Goal: Task Accomplishment & Management: Complete application form

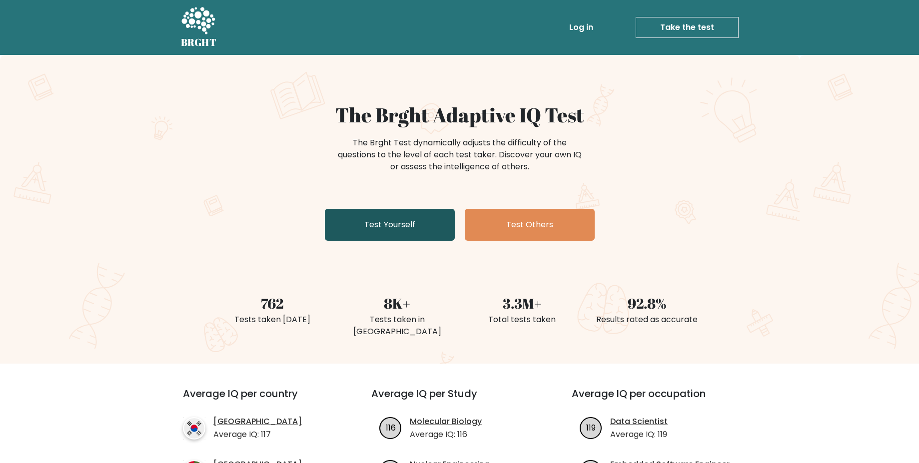
click at [420, 229] on link "Test Yourself" at bounding box center [390, 225] width 130 height 32
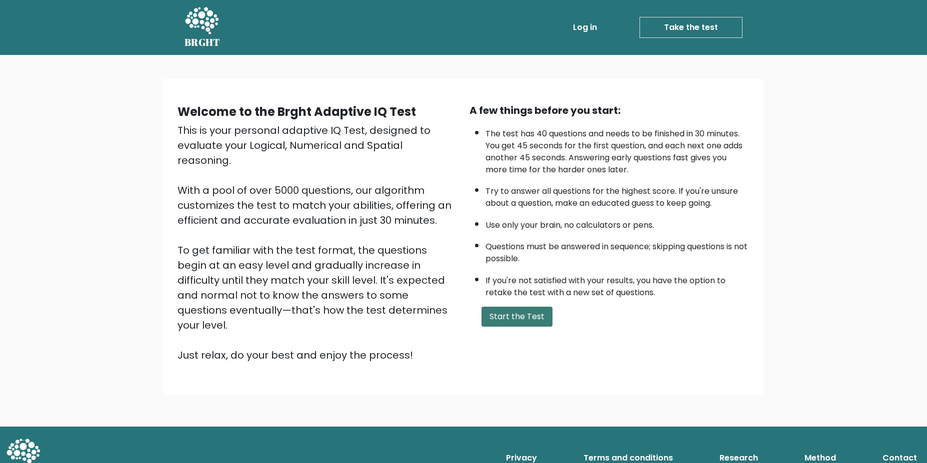
click at [501, 322] on button "Start the Test" at bounding box center [516, 317] width 71 height 20
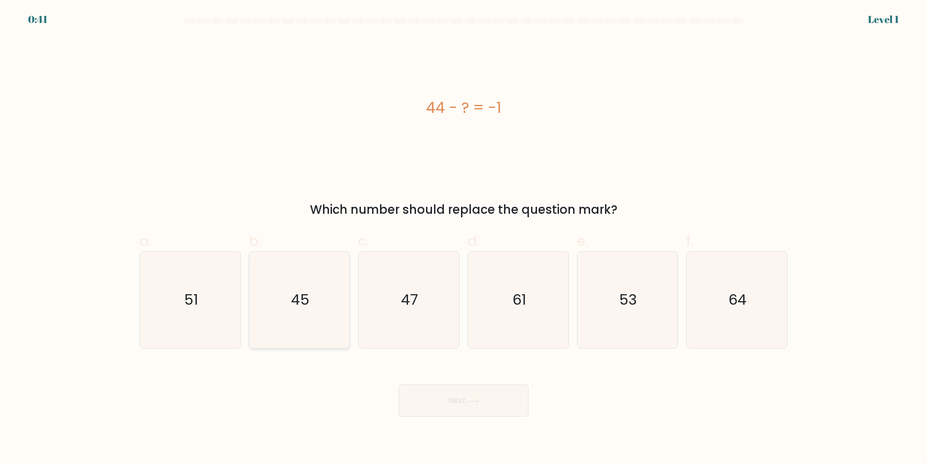
click at [313, 324] on icon "45" at bounding box center [299, 300] width 96 height 96
click at [463, 238] on input "b. 45" at bounding box center [463, 235] width 0 height 6
radio input "true"
click at [496, 419] on body "0:41 Level 1 a." at bounding box center [463, 231] width 927 height 463
click at [498, 408] on button "Next" at bounding box center [463, 401] width 130 height 32
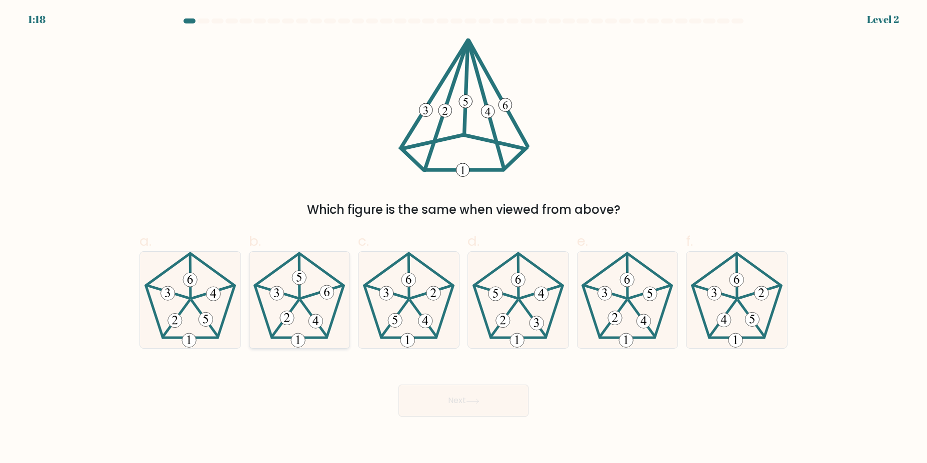
click at [322, 339] on icon at bounding box center [299, 300] width 96 height 96
click at [463, 238] on input "b." at bounding box center [463, 235] width 0 height 6
radio input "true"
click at [479, 400] on icon at bounding box center [472, 401] width 13 height 5
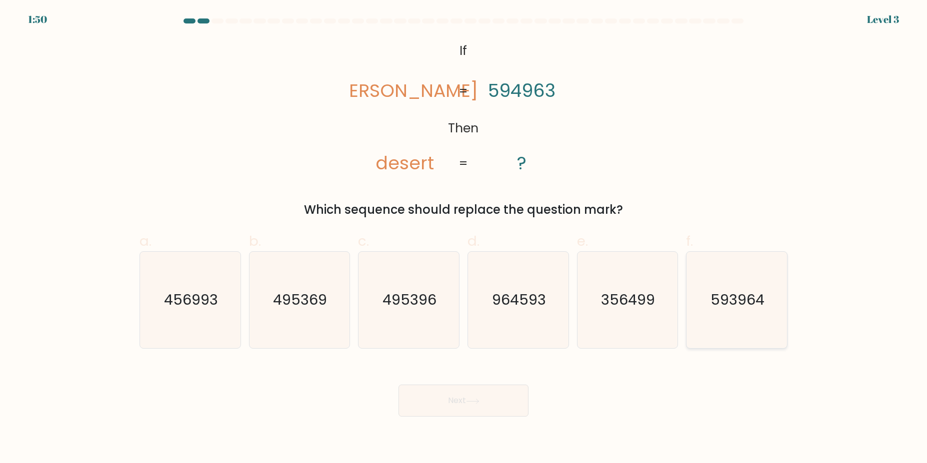
click at [718, 314] on icon "593964" at bounding box center [736, 300] width 96 height 96
click at [464, 238] on input "f. 593964" at bounding box center [463, 235] width 0 height 6
radio input "true"
click at [511, 396] on button "Next" at bounding box center [463, 401] width 130 height 32
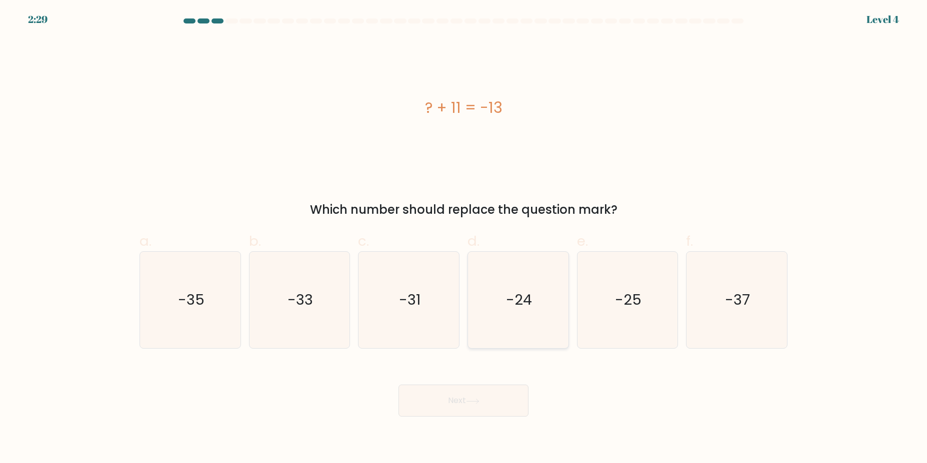
click at [538, 303] on icon "-24" at bounding box center [518, 300] width 96 height 96
click at [464, 238] on input "d. -24" at bounding box center [463, 235] width 0 height 6
radio input "true"
click at [478, 394] on button "Next" at bounding box center [463, 401] width 130 height 32
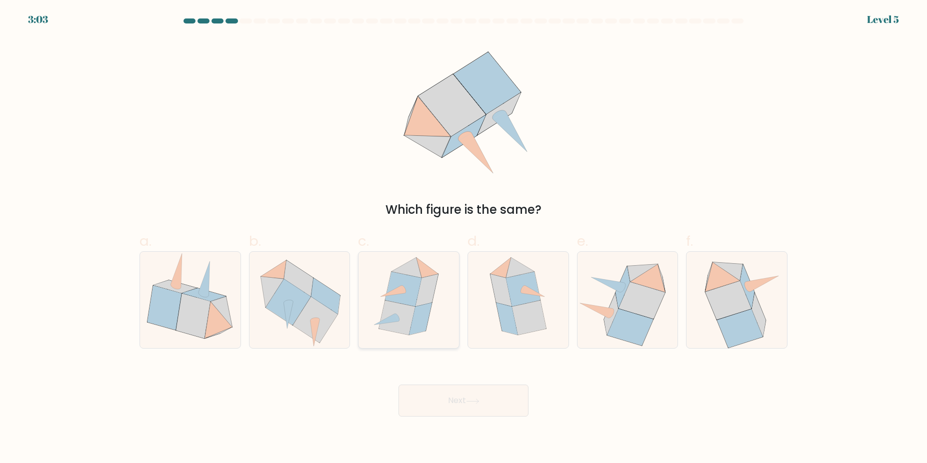
click at [422, 330] on icon at bounding box center [420, 319] width 22 height 32
click at [463, 238] on input "c." at bounding box center [463, 235] width 0 height 6
radio input "true"
click at [458, 402] on button "Next" at bounding box center [463, 401] width 130 height 32
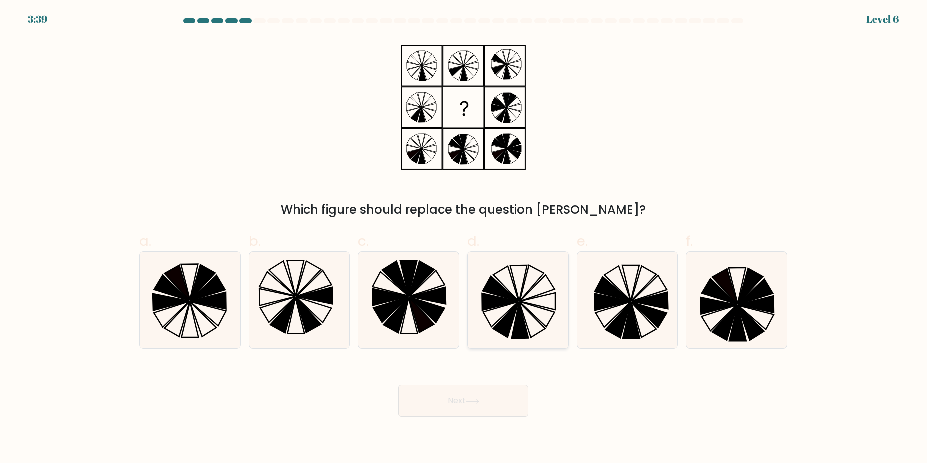
click at [521, 319] on icon at bounding box center [519, 321] width 17 height 36
click at [464, 238] on input "d." at bounding box center [463, 235] width 0 height 6
radio input "true"
click at [465, 393] on button "Next" at bounding box center [463, 401] width 130 height 32
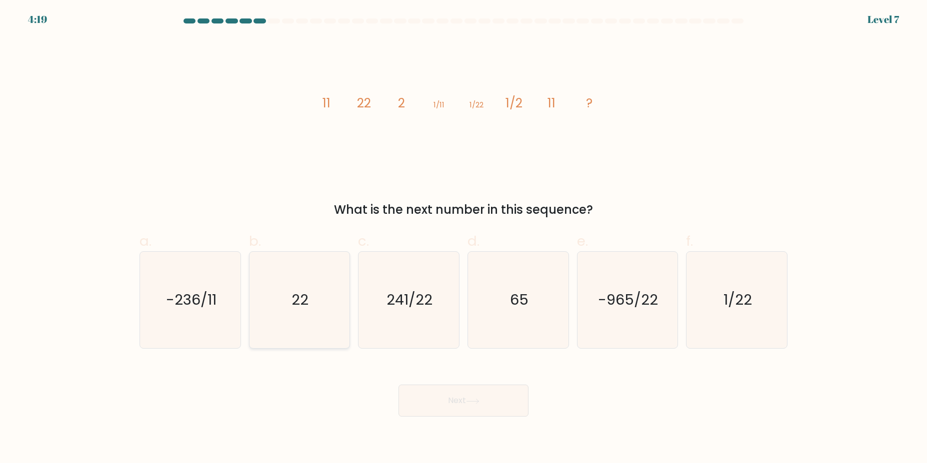
click at [301, 317] on icon "22" at bounding box center [299, 300] width 96 height 96
click at [463, 238] on input "b. 22" at bounding box center [463, 235] width 0 height 6
radio input "true"
click at [489, 388] on button "Next" at bounding box center [463, 401] width 130 height 32
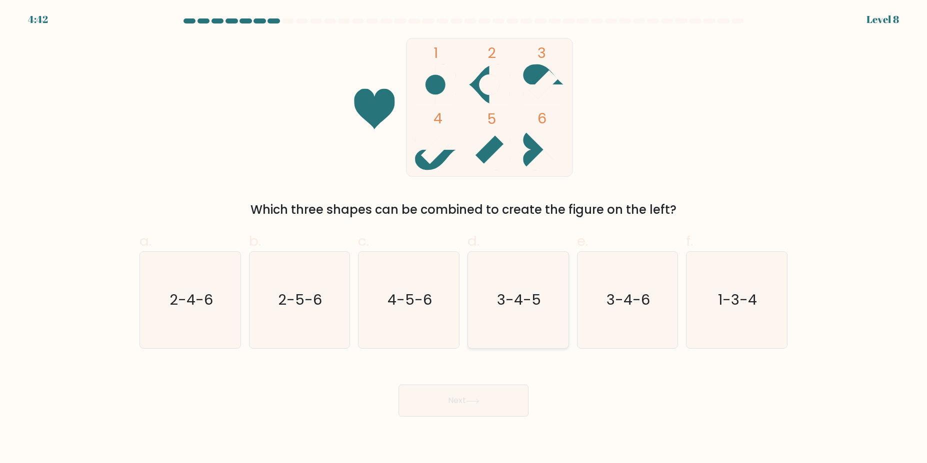
click at [480, 327] on icon "3-4-5" at bounding box center [518, 300] width 96 height 96
click at [464, 238] on input "d. 3-4-5" at bounding box center [463, 235] width 0 height 6
radio input "true"
click at [485, 390] on button "Next" at bounding box center [463, 401] width 130 height 32
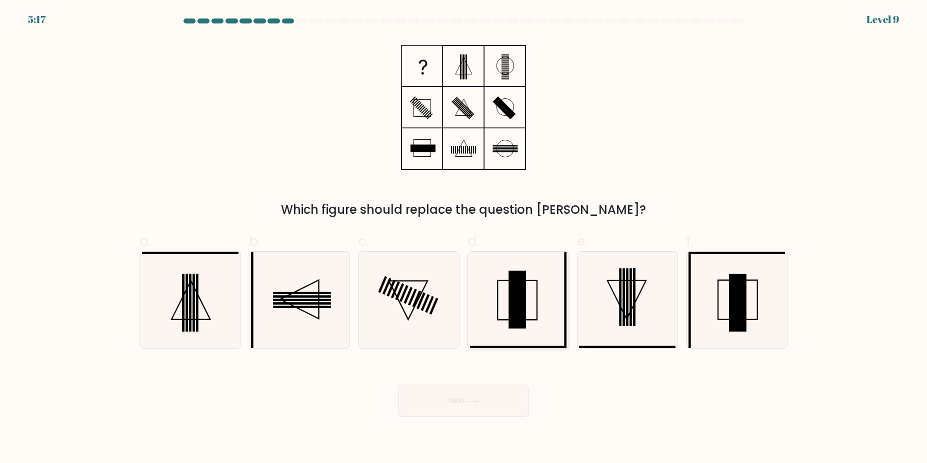
click at [524, 320] on rect at bounding box center [516, 300] width 17 height 58
click at [464, 238] on input "d." at bounding box center [463, 235] width 0 height 6
radio input "true"
click at [515, 406] on button "Next" at bounding box center [463, 401] width 130 height 32
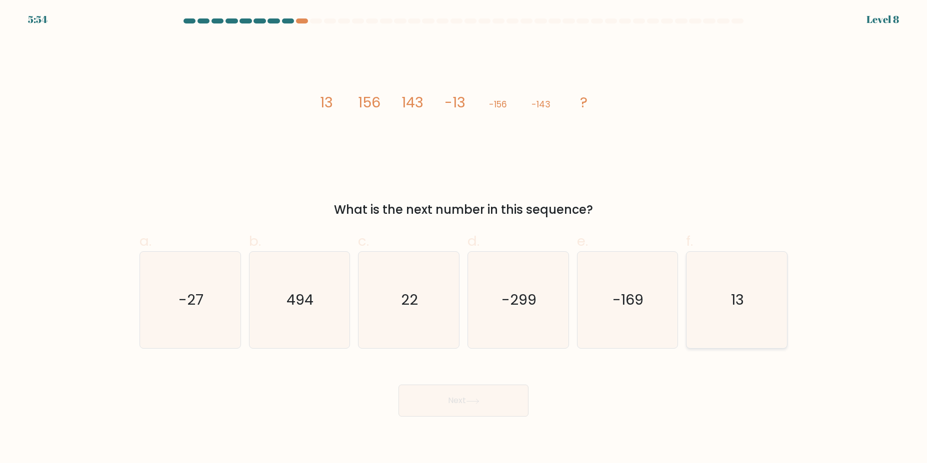
click at [749, 290] on icon "13" at bounding box center [736, 300] width 96 height 96
click at [464, 238] on input "f. 13" at bounding box center [463, 235] width 0 height 6
radio input "true"
click at [443, 401] on button "Next" at bounding box center [463, 401] width 130 height 32
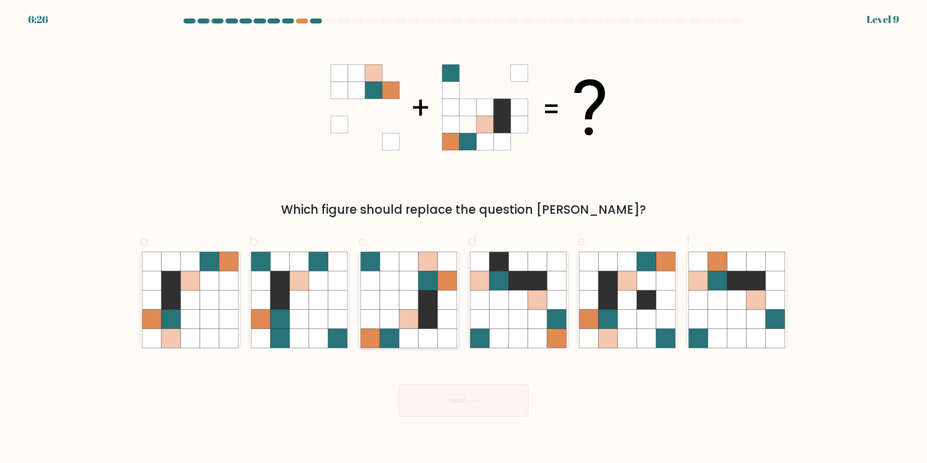
click at [449, 310] on icon at bounding box center [446, 319] width 19 height 19
click at [463, 238] on input "c." at bounding box center [463, 235] width 0 height 6
radio input "true"
click at [441, 402] on button "Next" at bounding box center [463, 401] width 130 height 32
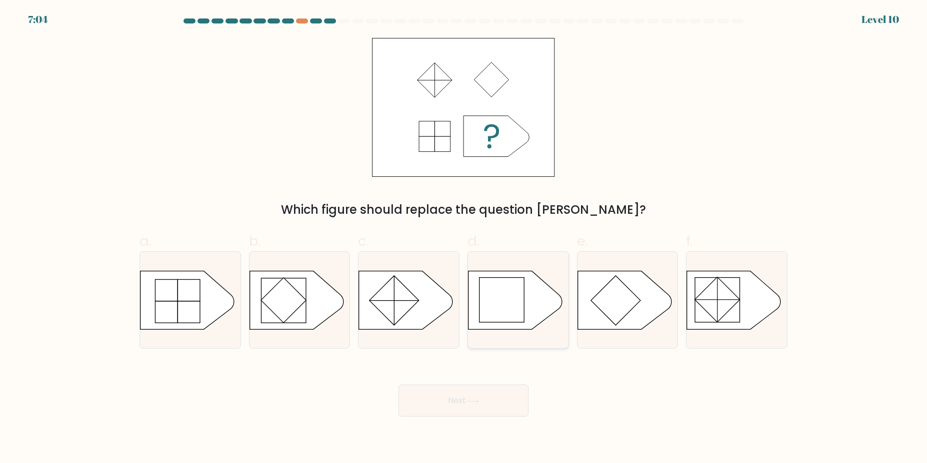
drag, startPoint x: 513, startPoint y: 314, endPoint x: 504, endPoint y: 357, distance: 44.4
click at [513, 314] on rect at bounding box center [501, 299] width 45 height 45
click at [464, 238] on input "d." at bounding box center [463, 235] width 0 height 6
radio input "true"
click at [492, 393] on button "Next" at bounding box center [463, 401] width 130 height 32
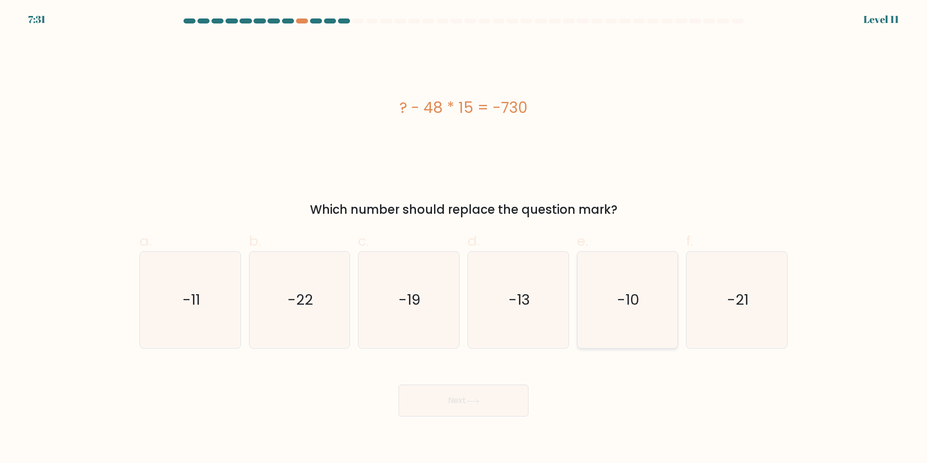
drag, startPoint x: 613, startPoint y: 326, endPoint x: 504, endPoint y: 381, distance: 122.5
click at [613, 326] on icon "-10" at bounding box center [627, 300] width 96 height 96
click at [464, 238] on input "e. -10" at bounding box center [463, 235] width 0 height 6
radio input "true"
click at [401, 407] on button "Next" at bounding box center [463, 401] width 130 height 32
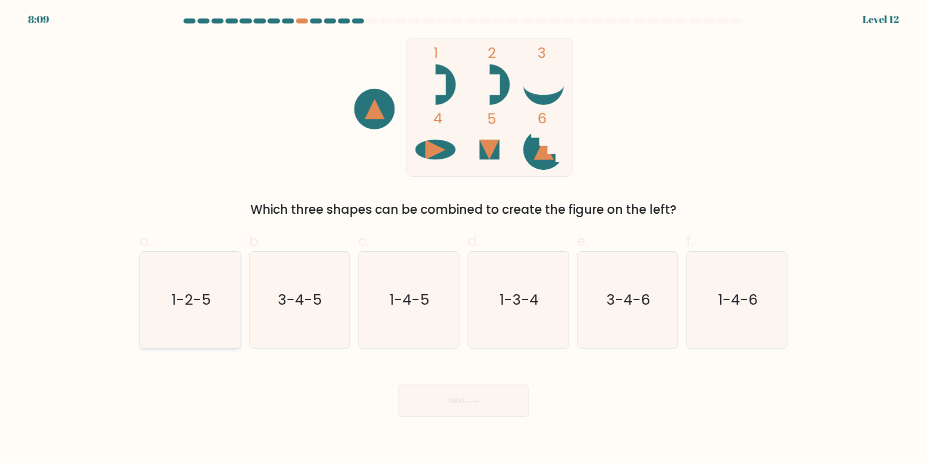
click at [156, 317] on icon "1-2-5" at bounding box center [190, 300] width 96 height 96
click at [463, 238] on input "a. 1-2-5" at bounding box center [463, 235] width 0 height 6
radio input "true"
click at [435, 414] on button "Next" at bounding box center [463, 401] width 130 height 32
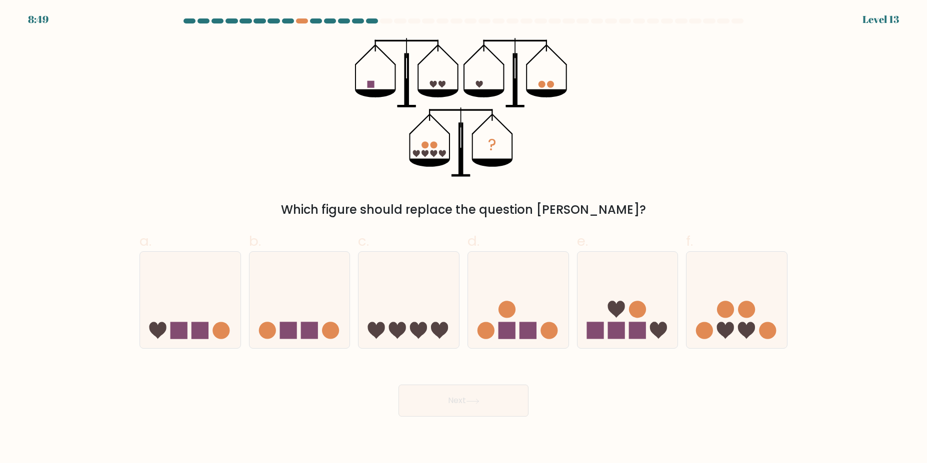
click at [301, 17] on div "8:49 Level 13" at bounding box center [463, 13] width 927 height 27
click at [302, 22] on div at bounding box center [302, 20] width 12 height 5
click at [303, 324] on rect at bounding box center [309, 330] width 17 height 17
click at [463, 238] on input "b." at bounding box center [463, 235] width 0 height 6
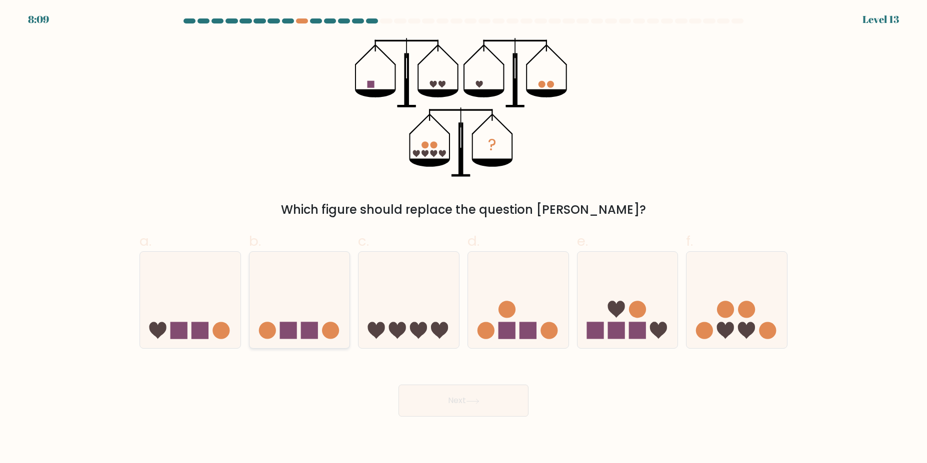
radio input "true"
click at [493, 405] on button "Next" at bounding box center [463, 401] width 130 height 32
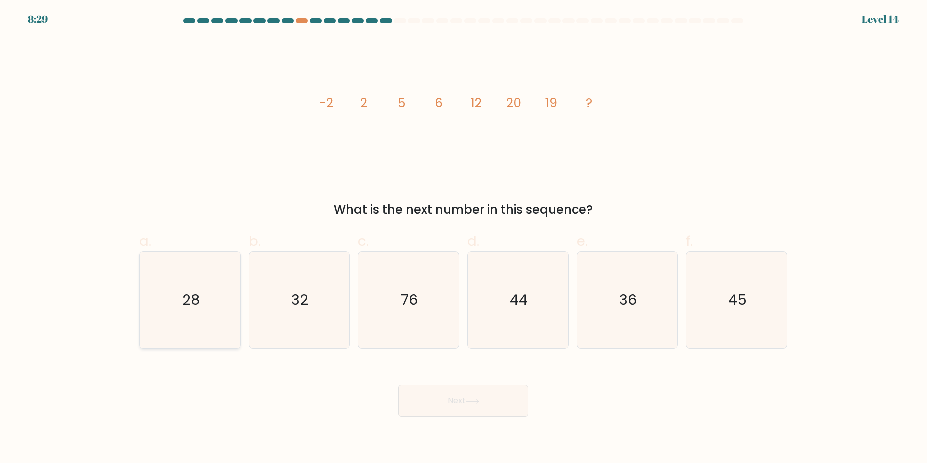
click at [211, 336] on icon "28" at bounding box center [190, 300] width 96 height 96
click at [463, 238] on input "a. 28" at bounding box center [463, 235] width 0 height 6
radio input "true"
click at [517, 413] on button "Next" at bounding box center [463, 401] width 130 height 32
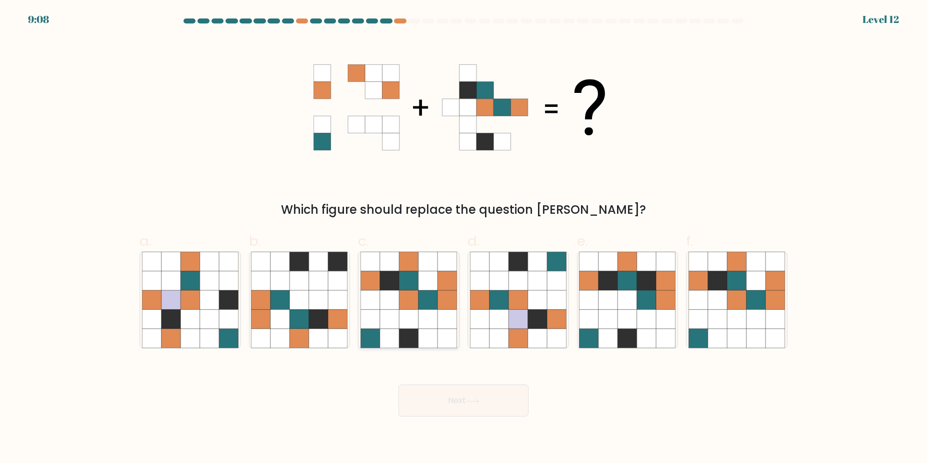
click at [428, 324] on icon at bounding box center [427, 319] width 19 height 19
click at [463, 238] on input "c." at bounding box center [463, 235] width 0 height 6
radio input "true"
click at [462, 394] on button "Next" at bounding box center [463, 401] width 130 height 32
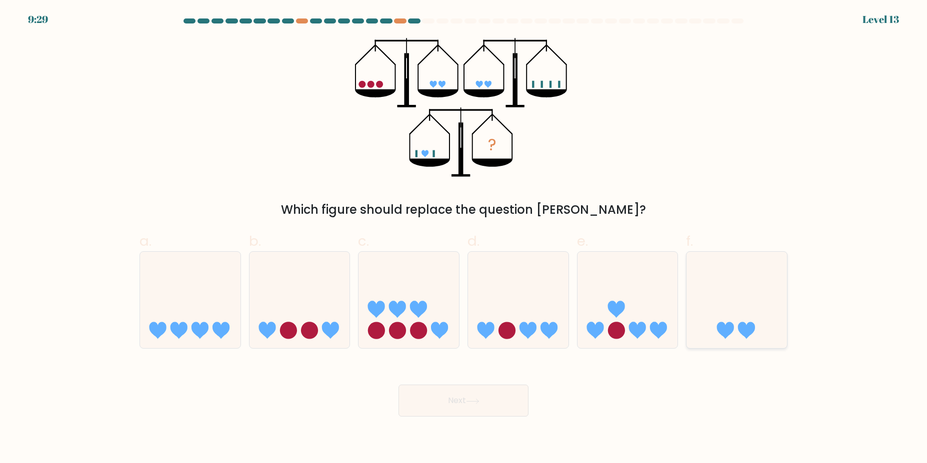
click at [734, 333] on icon at bounding box center [736, 300] width 100 height 83
click at [464, 238] on input "f." at bounding box center [463, 235] width 0 height 6
radio input "true"
click at [504, 413] on button "Next" at bounding box center [463, 401] width 130 height 32
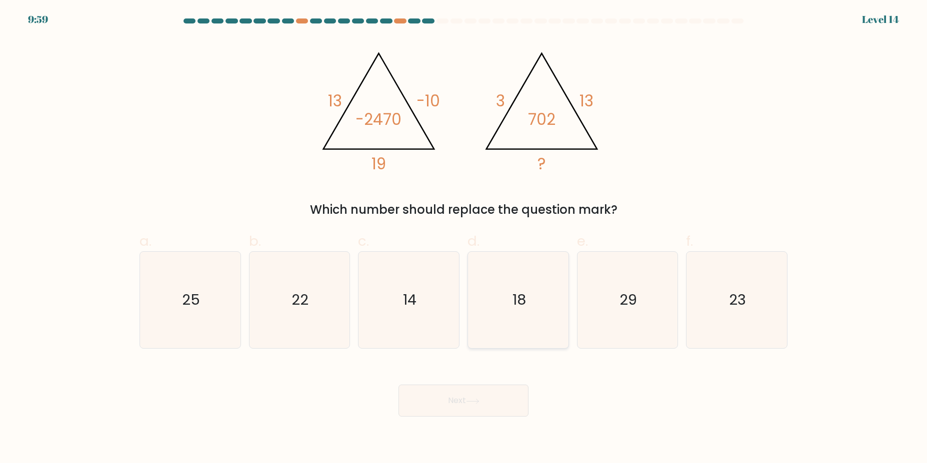
click at [506, 290] on icon "18" at bounding box center [518, 300] width 96 height 96
click at [464, 238] on input "d. 18" at bounding box center [463, 235] width 0 height 6
radio input "true"
click at [460, 417] on body "9:58 Level 14" at bounding box center [463, 231] width 927 height 463
click at [464, 401] on button "Next" at bounding box center [463, 401] width 130 height 32
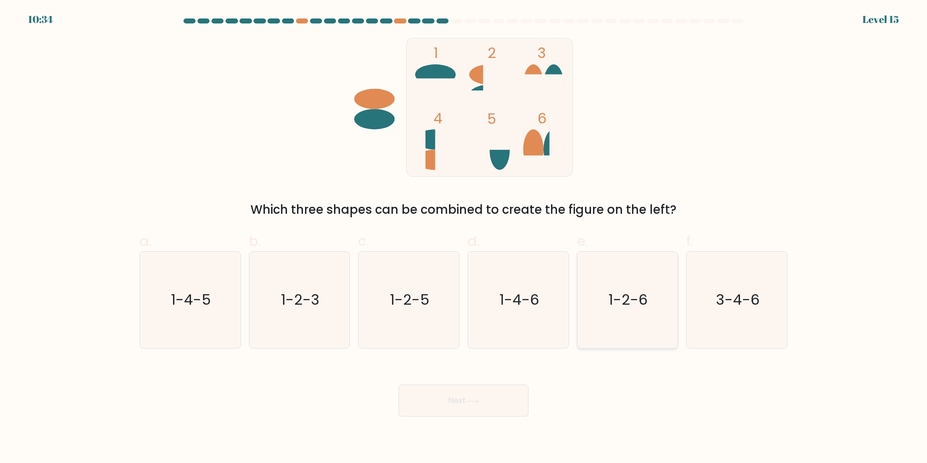
click at [674, 331] on icon "1-2-6" at bounding box center [627, 300] width 96 height 96
click at [464, 238] on input "e. 1-2-6" at bounding box center [463, 235] width 0 height 6
radio input "true"
click at [501, 399] on button "Next" at bounding box center [463, 401] width 130 height 32
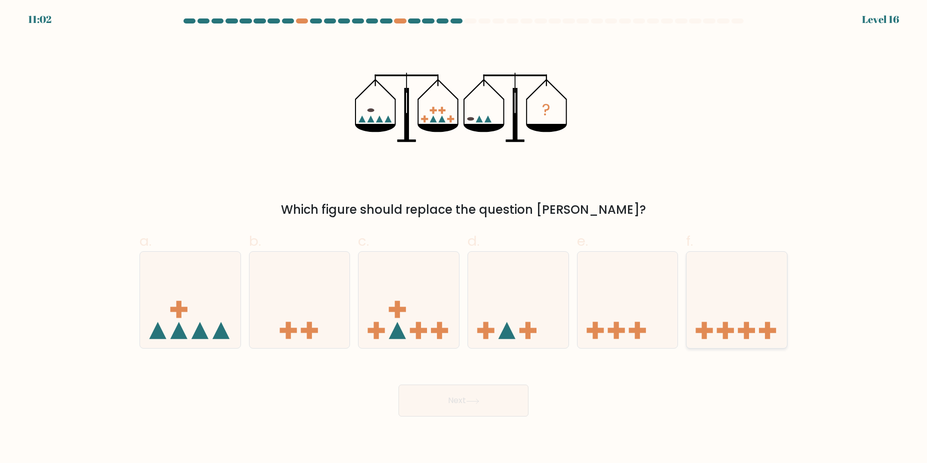
drag, startPoint x: 714, startPoint y: 303, endPoint x: 661, endPoint y: 333, distance: 60.9
click at [715, 303] on icon at bounding box center [736, 300] width 100 height 83
click at [464, 238] on input "f." at bounding box center [463, 235] width 0 height 6
radio input "true"
click at [487, 393] on button "Next" at bounding box center [463, 401] width 130 height 32
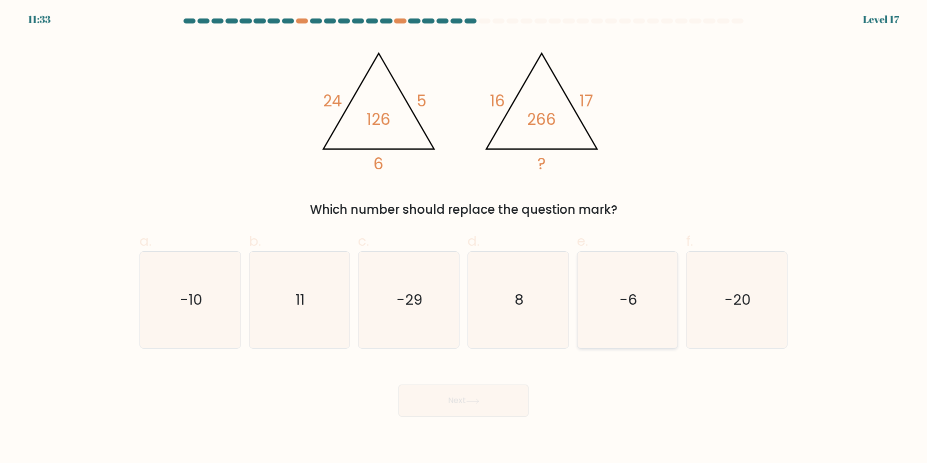
click at [602, 324] on icon "-6" at bounding box center [627, 300] width 96 height 96
click at [464, 238] on input "e. -6" at bounding box center [463, 235] width 0 height 6
radio input "true"
click at [493, 399] on button "Next" at bounding box center [463, 401] width 130 height 32
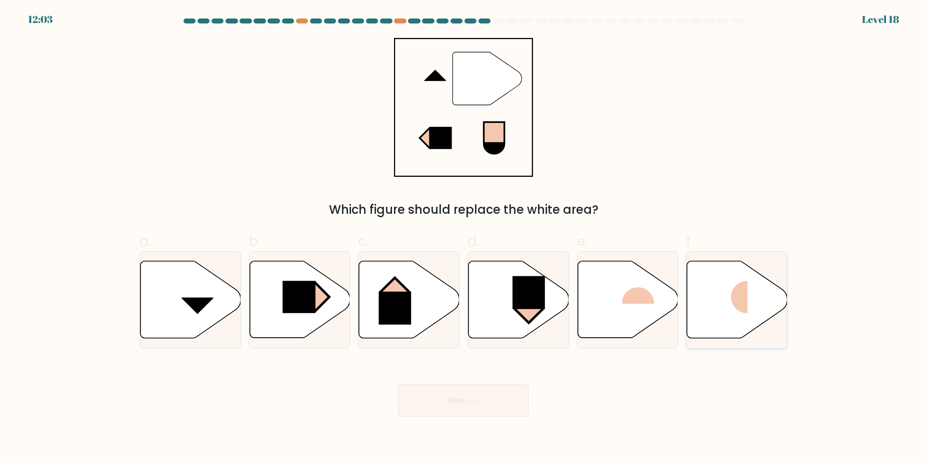
click at [742, 305] on rect at bounding box center [730, 297] width 33 height 32
click at [464, 238] on input "f." at bounding box center [463, 235] width 0 height 6
radio input "true"
click at [497, 416] on button "Next" at bounding box center [463, 401] width 130 height 32
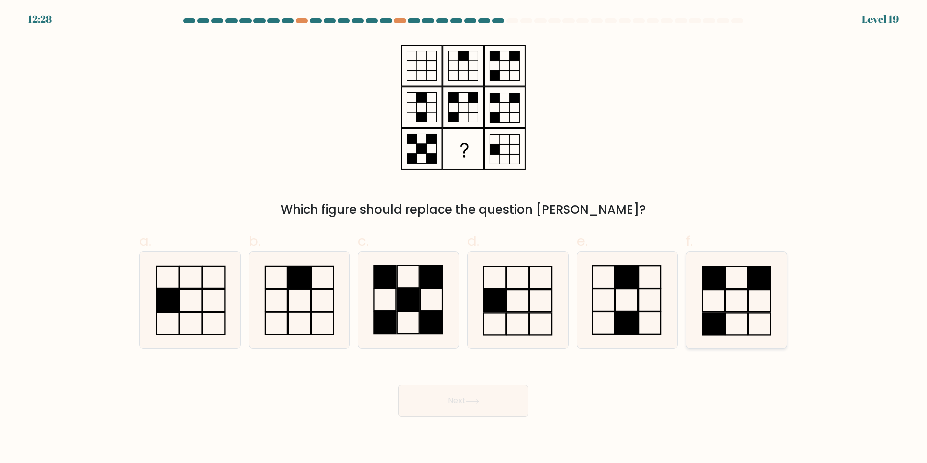
click at [739, 288] on rect at bounding box center [736, 278] width 22 height 22
click at [464, 238] on input "f." at bounding box center [463, 235] width 0 height 6
radio input "true"
click at [425, 413] on button "Next" at bounding box center [463, 401] width 130 height 32
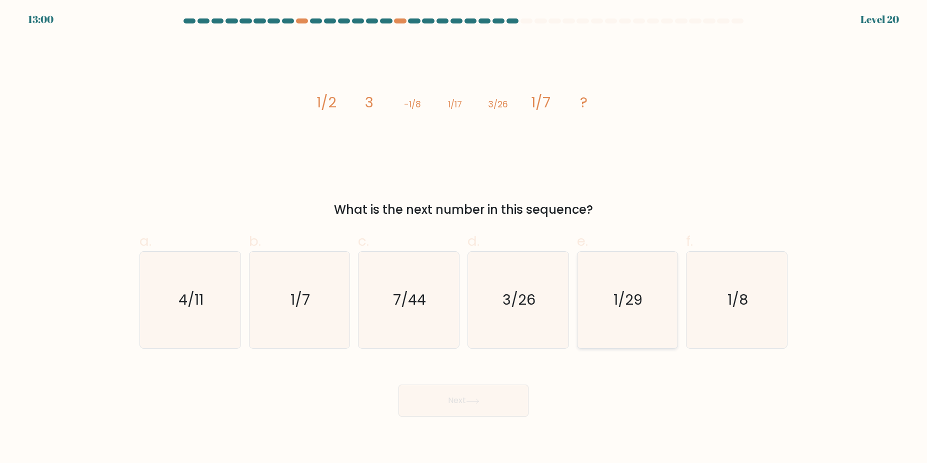
click at [595, 333] on icon "1/29" at bounding box center [627, 300] width 96 height 96
click at [464, 238] on input "e. 1/29" at bounding box center [463, 235] width 0 height 6
radio input "true"
click at [467, 404] on button "Next" at bounding box center [463, 401] width 130 height 32
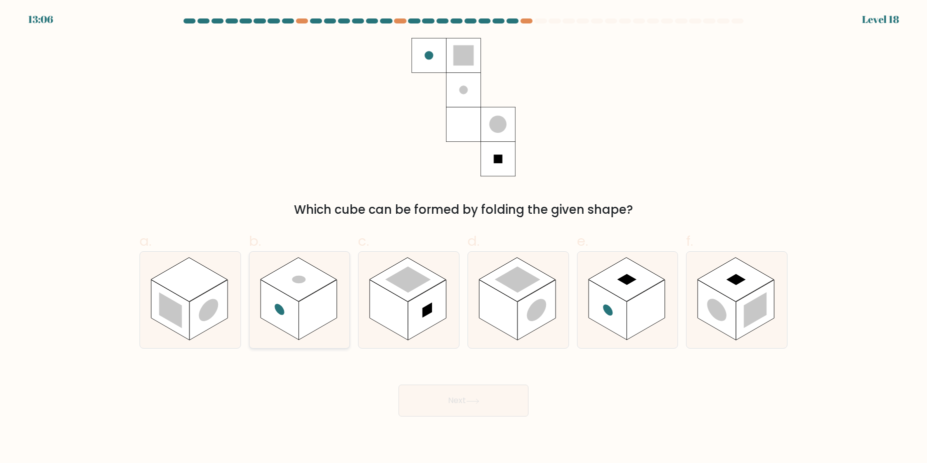
click at [281, 293] on icon at bounding box center [299, 300] width 100 height 96
click at [463, 238] on input "b." at bounding box center [463, 235] width 0 height 6
radio input "true"
click at [418, 401] on button "Next" at bounding box center [463, 401] width 130 height 32
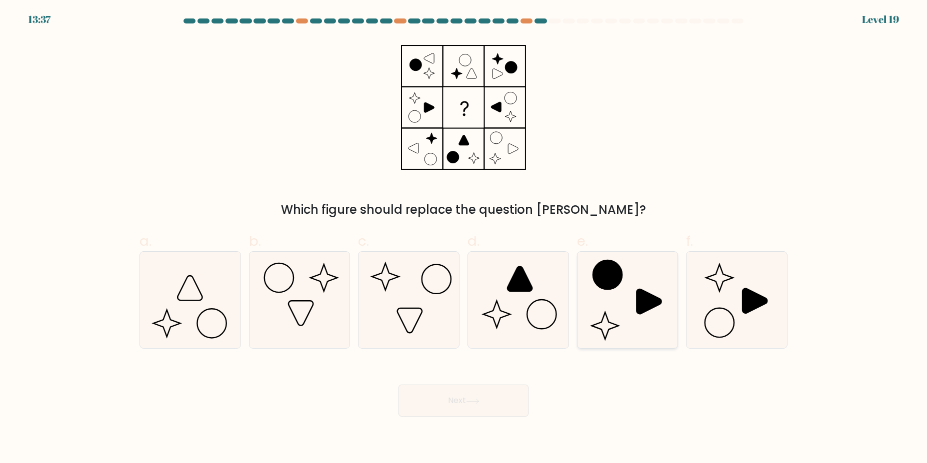
click at [608, 302] on icon at bounding box center [627, 300] width 96 height 96
click at [464, 238] on input "e." at bounding box center [463, 235] width 0 height 6
radio input "true"
click at [489, 405] on button "Next" at bounding box center [463, 401] width 130 height 32
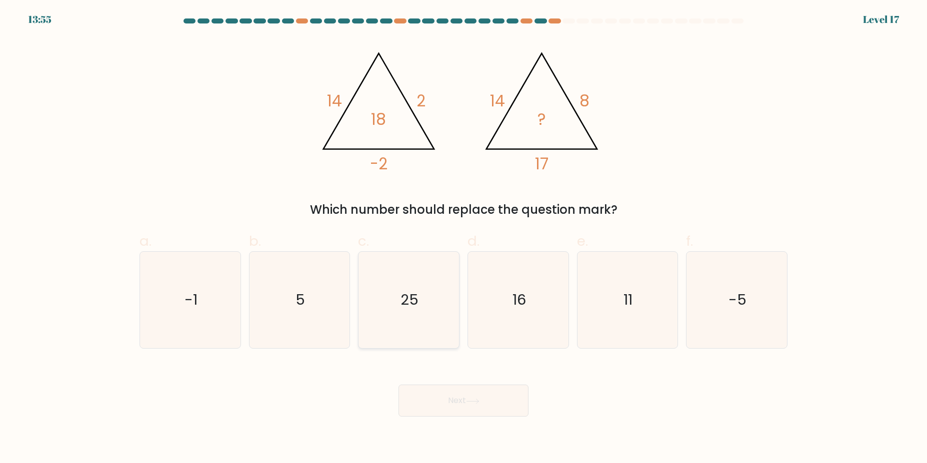
click at [431, 316] on icon "25" at bounding box center [408, 300] width 96 height 96
click at [463, 238] on input "c. 25" at bounding box center [463, 235] width 0 height 6
radio input "true"
click at [427, 392] on button "Next" at bounding box center [463, 401] width 130 height 32
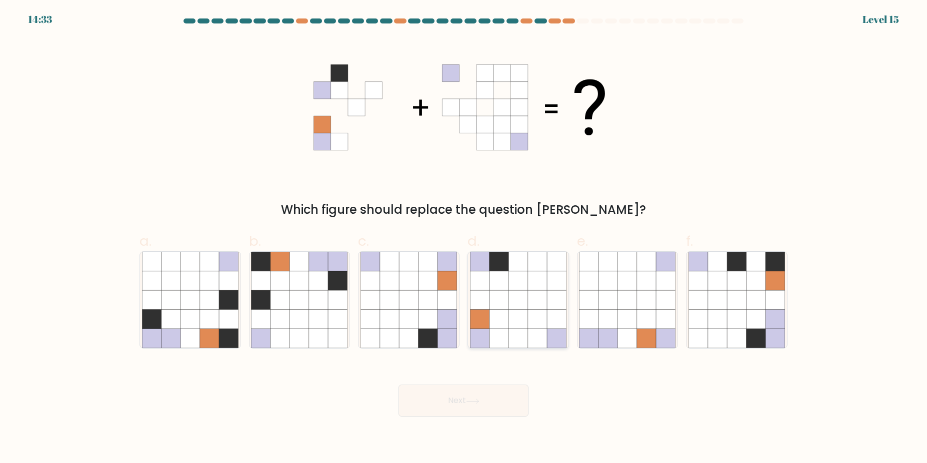
click at [540, 331] on icon at bounding box center [537, 338] width 19 height 19
click at [464, 238] on input "d." at bounding box center [463, 235] width 0 height 6
radio input "true"
click at [492, 392] on button "Next" at bounding box center [463, 401] width 130 height 32
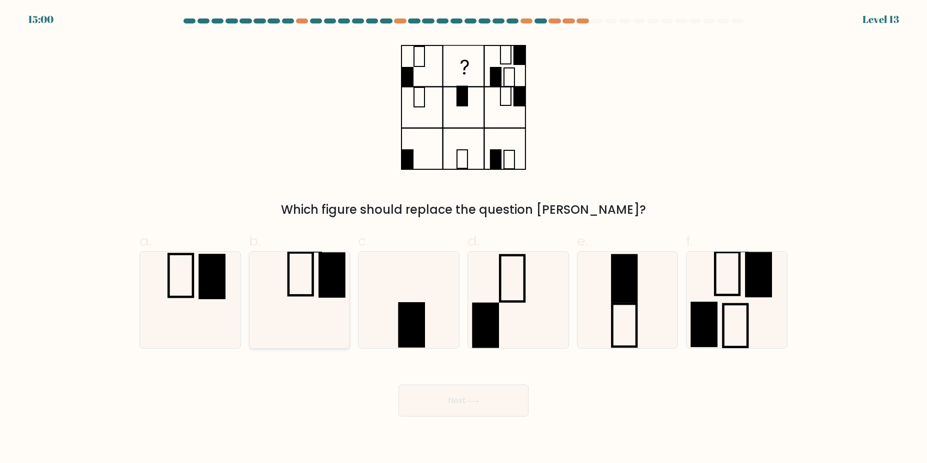
click at [274, 305] on icon at bounding box center [299, 300] width 96 height 96
click at [463, 238] on input "b." at bounding box center [463, 235] width 0 height 6
radio input "true"
click at [455, 413] on button "Next" at bounding box center [463, 401] width 130 height 32
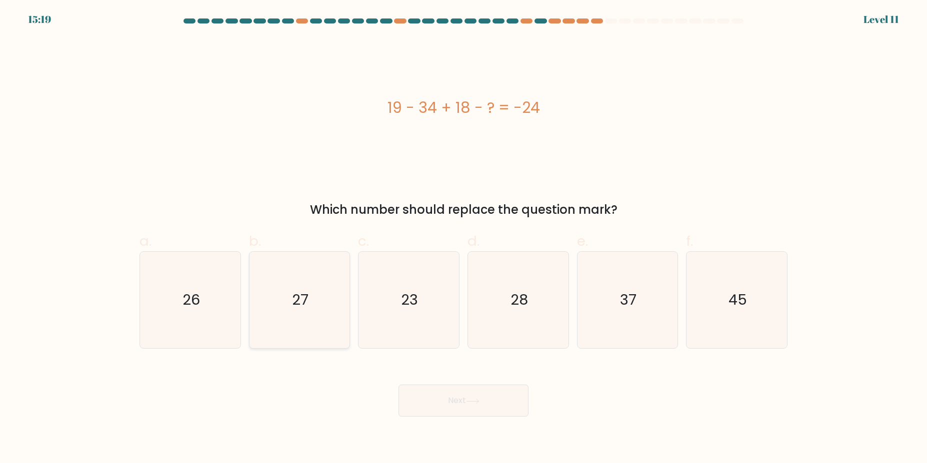
click at [279, 301] on icon "27" at bounding box center [299, 300] width 96 height 96
click at [463, 238] on input "b. 27" at bounding box center [463, 235] width 0 height 6
radio input "true"
click at [491, 431] on body "15:18 Level 11" at bounding box center [463, 231] width 927 height 463
click at [498, 417] on body "15:17 Level 11" at bounding box center [463, 231] width 927 height 463
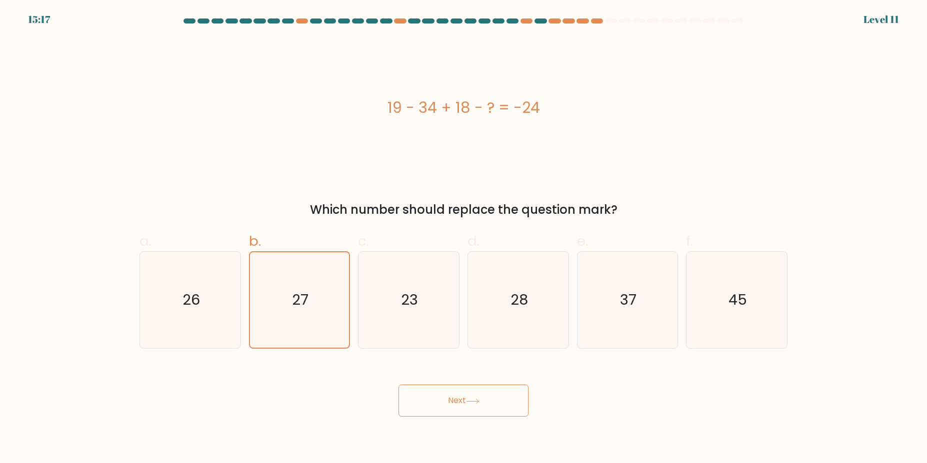
click at [502, 407] on button "Next" at bounding box center [463, 401] width 130 height 32
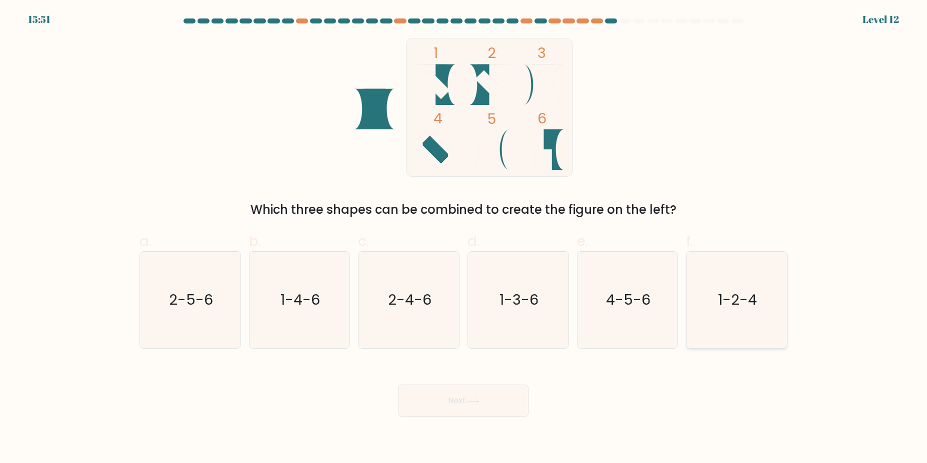
click at [756, 329] on icon "1-2-4" at bounding box center [736, 300] width 96 height 96
click at [464, 238] on input "f. 1-2-4" at bounding box center [463, 235] width 0 height 6
radio input "true"
click at [468, 405] on button "Next" at bounding box center [463, 401] width 130 height 32
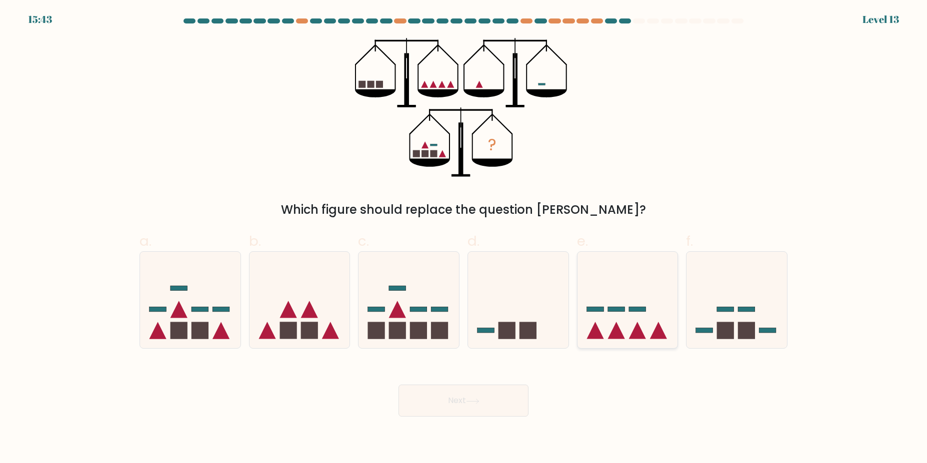
click at [652, 329] on icon at bounding box center [627, 300] width 100 height 83
click at [464, 238] on input "e." at bounding box center [463, 235] width 0 height 6
radio input "true"
click at [502, 396] on button "Next" at bounding box center [463, 401] width 130 height 32
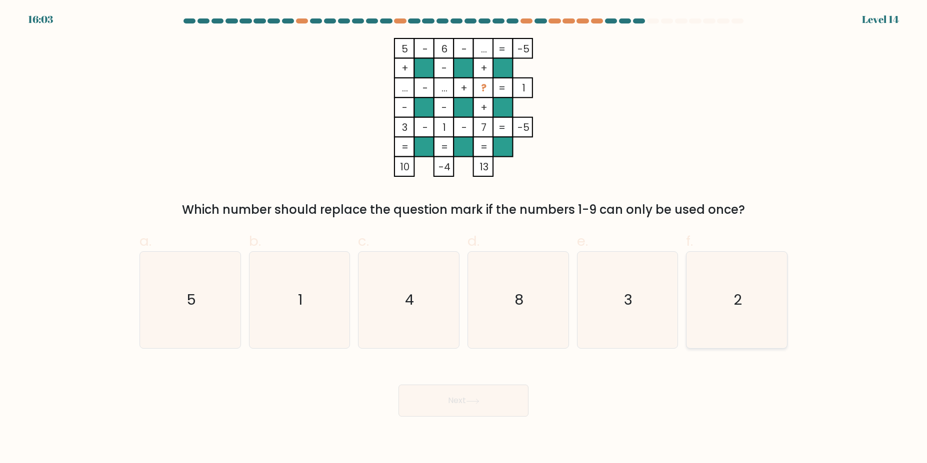
click at [734, 345] on icon "2" at bounding box center [736, 300] width 96 height 96
click at [464, 238] on input "f. 2" at bounding box center [463, 235] width 0 height 6
radio input "true"
click at [477, 414] on button "Next" at bounding box center [463, 401] width 130 height 32
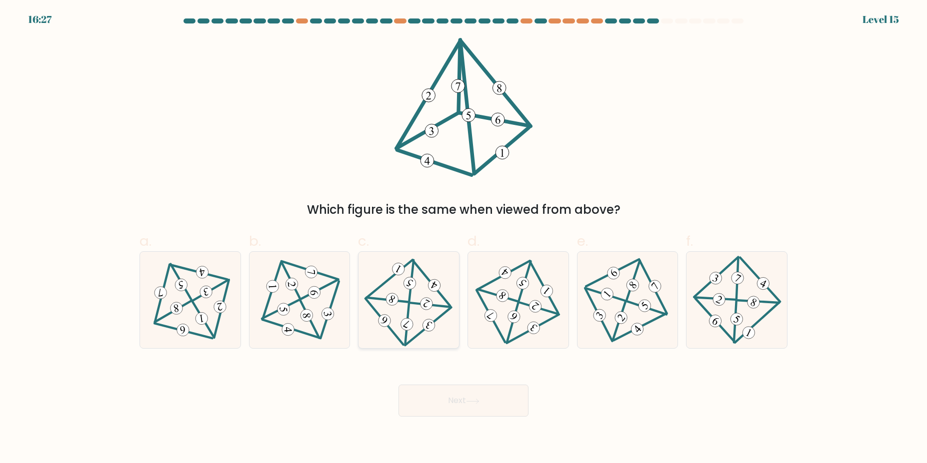
click at [418, 313] on icon at bounding box center [408, 300] width 79 height 77
click at [463, 238] on input "c." at bounding box center [463, 235] width 0 height 6
radio input "true"
click at [438, 398] on button "Next" at bounding box center [463, 401] width 130 height 32
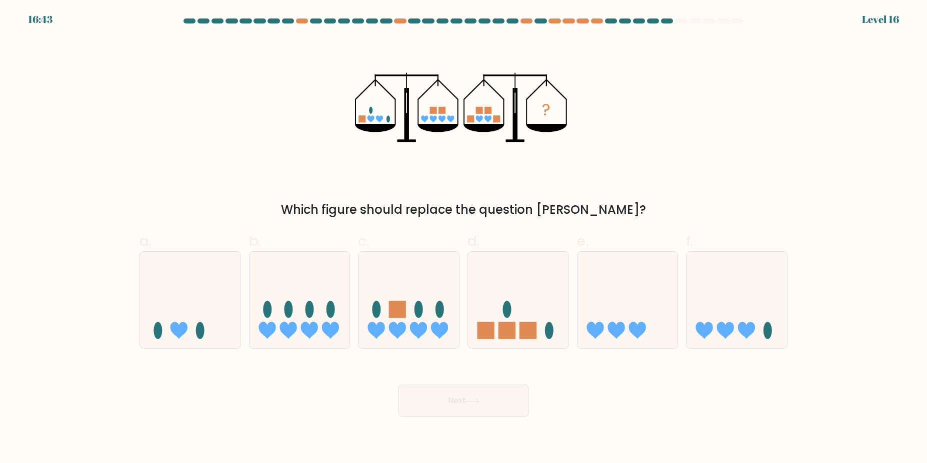
click at [800, 298] on form at bounding box center [463, 217] width 927 height 398
click at [767, 307] on icon at bounding box center [736, 300] width 100 height 83
click at [464, 238] on input "f." at bounding box center [463, 235] width 0 height 6
radio input "true"
click at [518, 414] on button "Next" at bounding box center [463, 401] width 130 height 32
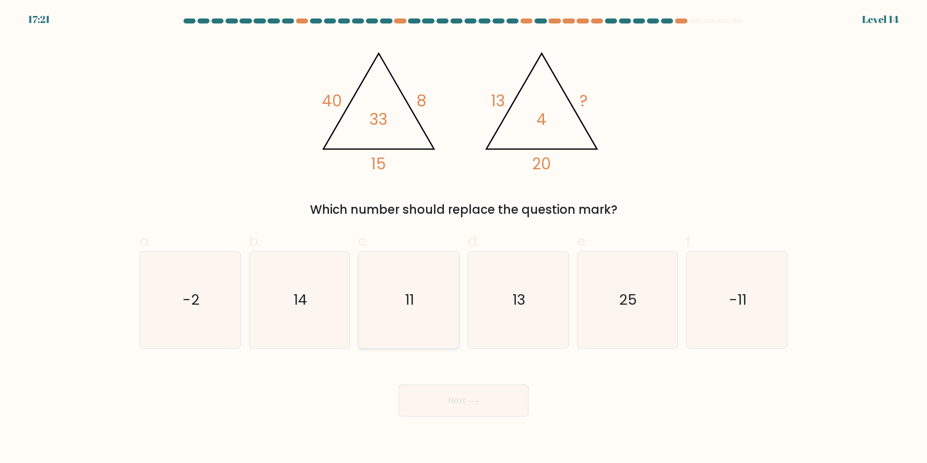
click at [396, 291] on icon "11" at bounding box center [408, 300] width 96 height 96
click at [463, 238] on input "c. 11" at bounding box center [463, 235] width 0 height 6
radio input "true"
click at [437, 391] on button "Next" at bounding box center [463, 401] width 130 height 32
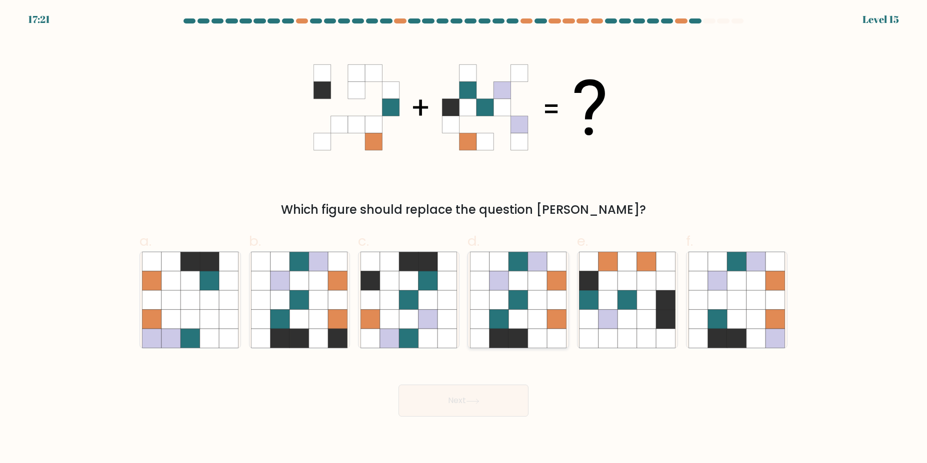
click at [502, 317] on icon at bounding box center [498, 319] width 19 height 19
click at [464, 238] on input "d." at bounding box center [463, 235] width 0 height 6
radio input "true"
click at [507, 406] on button "Next" at bounding box center [463, 401] width 130 height 32
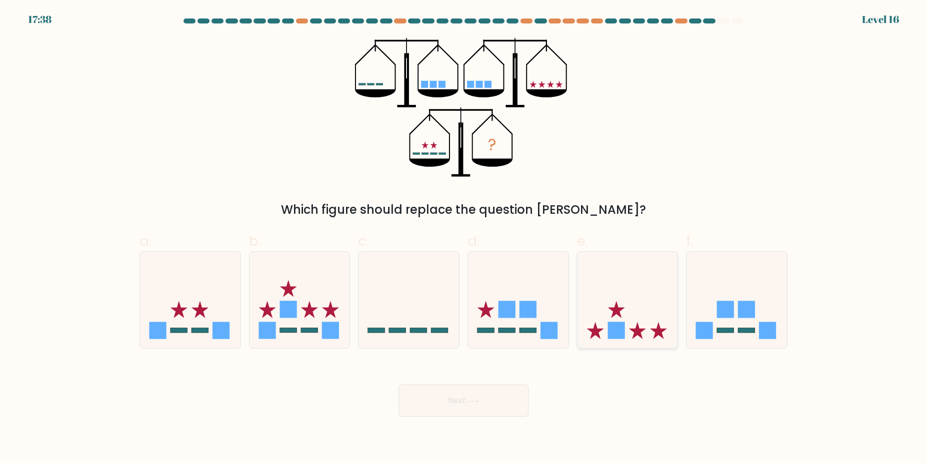
click at [636, 300] on icon at bounding box center [627, 300] width 100 height 83
click at [464, 238] on input "e." at bounding box center [463, 235] width 0 height 6
radio input "true"
click at [750, 297] on icon at bounding box center [736, 300] width 100 height 83
click at [464, 238] on input "f." at bounding box center [463, 235] width 0 height 6
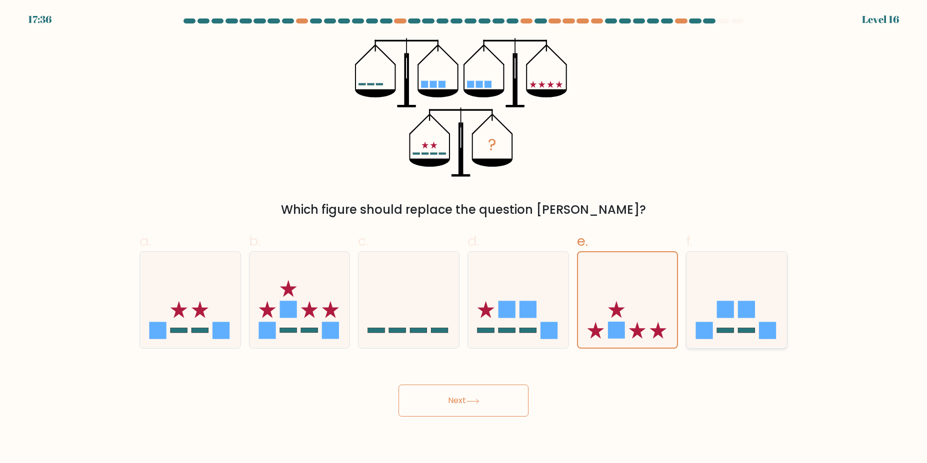
radio input "true"
click at [482, 395] on button "Next" at bounding box center [463, 401] width 130 height 32
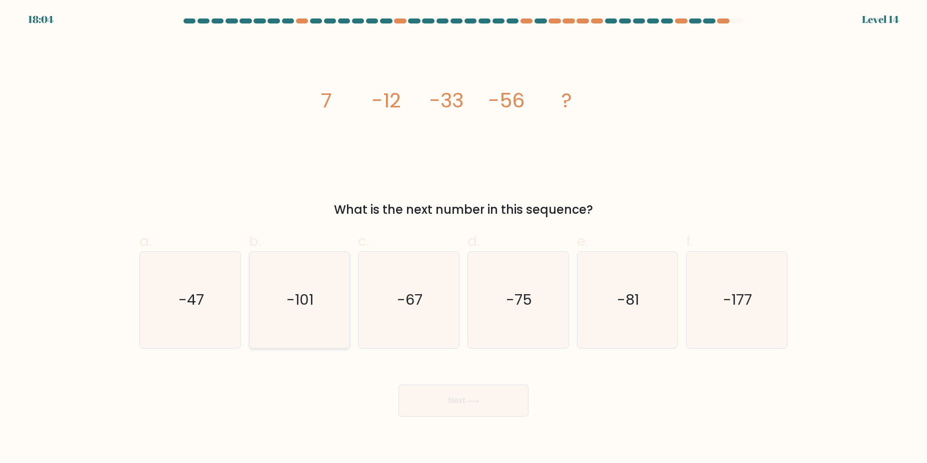
click at [339, 294] on icon "-101" at bounding box center [299, 300] width 96 height 96
click at [463, 238] on input "b. -101" at bounding box center [463, 235] width 0 height 6
radio input "true"
click at [455, 387] on button "Next" at bounding box center [463, 401] width 130 height 32
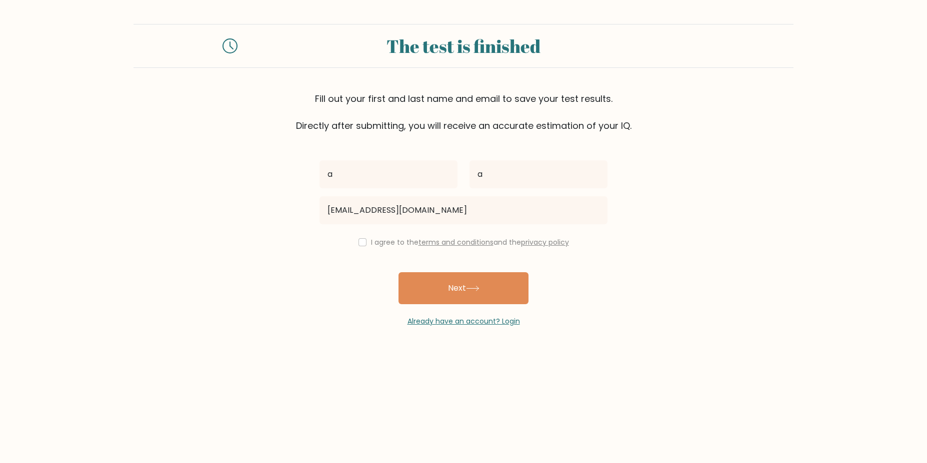
click at [382, 212] on input "[EMAIL_ADDRESS][DOMAIN_NAME]" at bounding box center [463, 210] width 288 height 28
type input "[EMAIL_ADDRESS][DOMAIN_NAME]"
click at [364, 241] on div "I agree to the terms and conditions and the privacy policy" at bounding box center [463, 242] width 300 height 12
click at [358, 243] on input "checkbox" at bounding box center [362, 242] width 8 height 8
checkbox input "true"
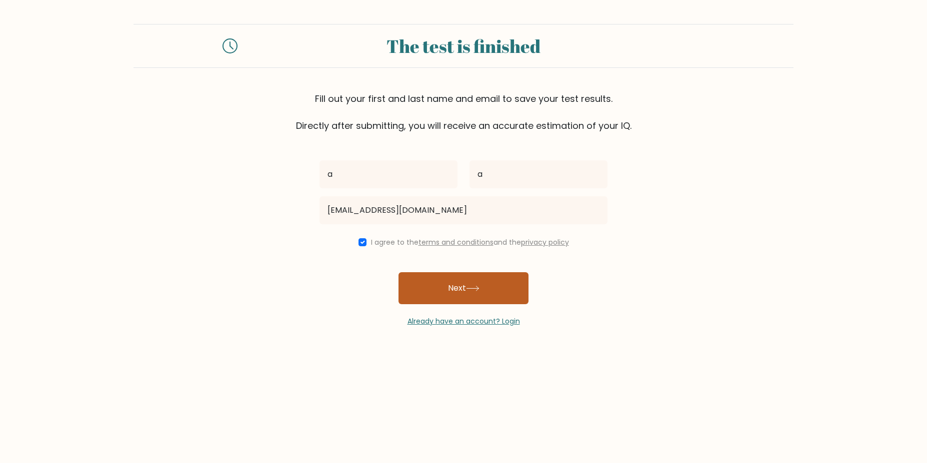
click at [427, 286] on button "Next" at bounding box center [463, 288] width 130 height 32
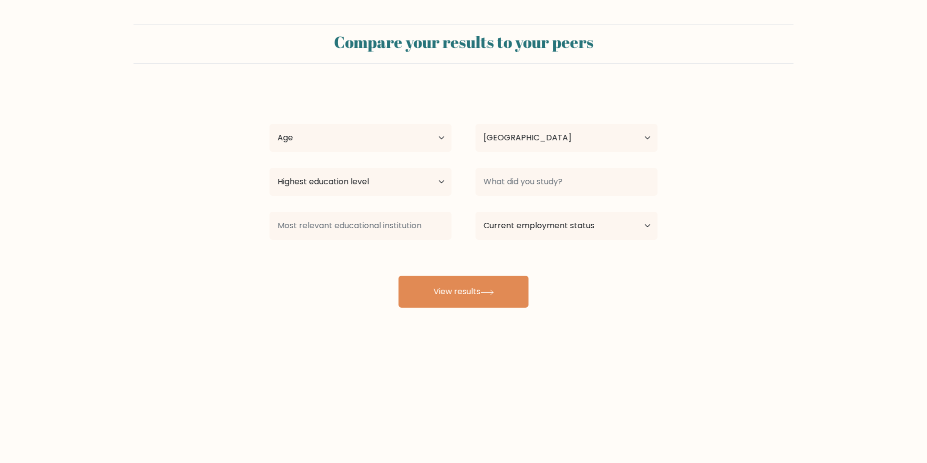
select select "ES"
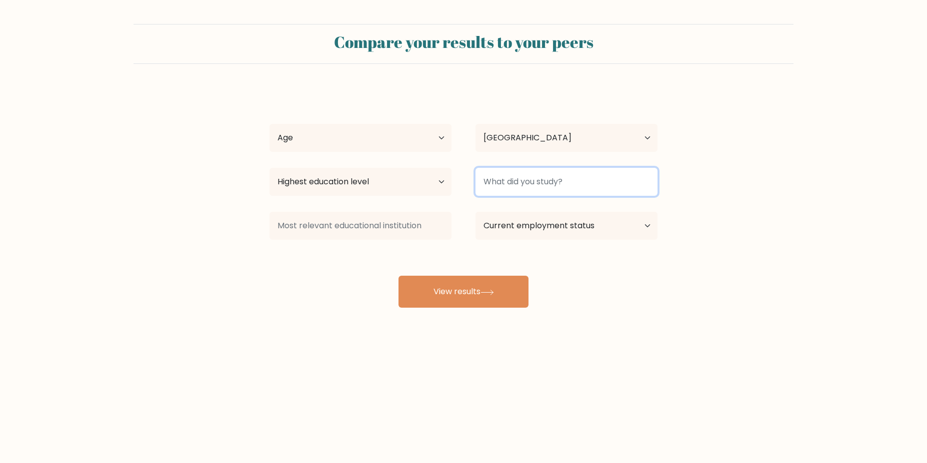
click at [489, 185] on input at bounding box center [566, 182] width 182 height 28
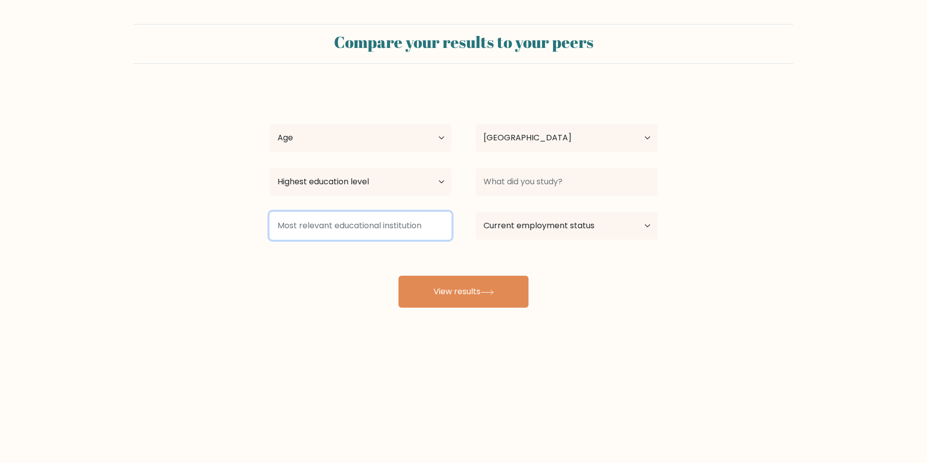
click at [359, 230] on input at bounding box center [360, 226] width 182 height 28
type input "A"
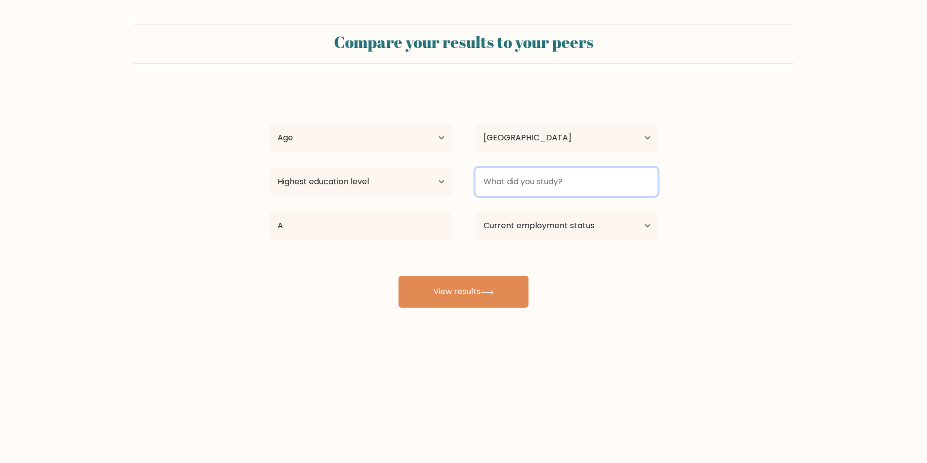
drag, startPoint x: 505, startPoint y: 192, endPoint x: 512, endPoint y: 187, distance: 8.6
click at [506, 192] on input at bounding box center [566, 182] width 182 height 28
type input "A"
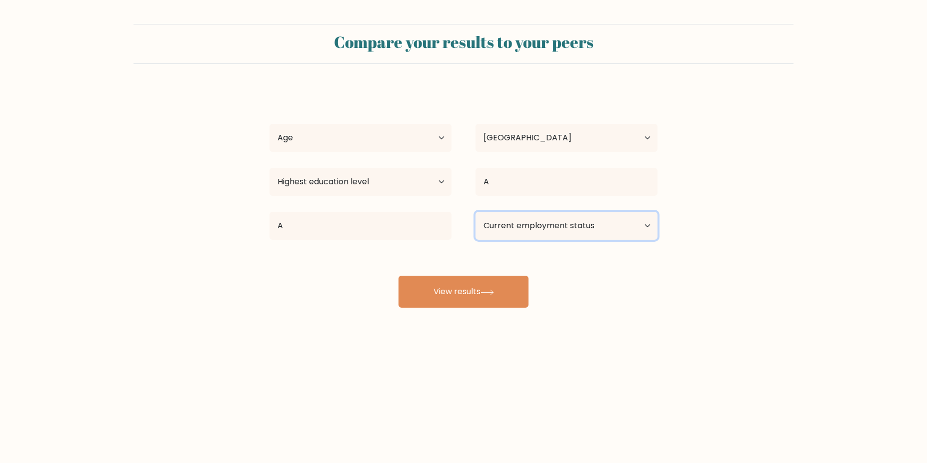
select select "student"
click at [475, 212] on select "Current employment status Employed Student Retired Other / prefer not to answer" at bounding box center [566, 226] width 182 height 28
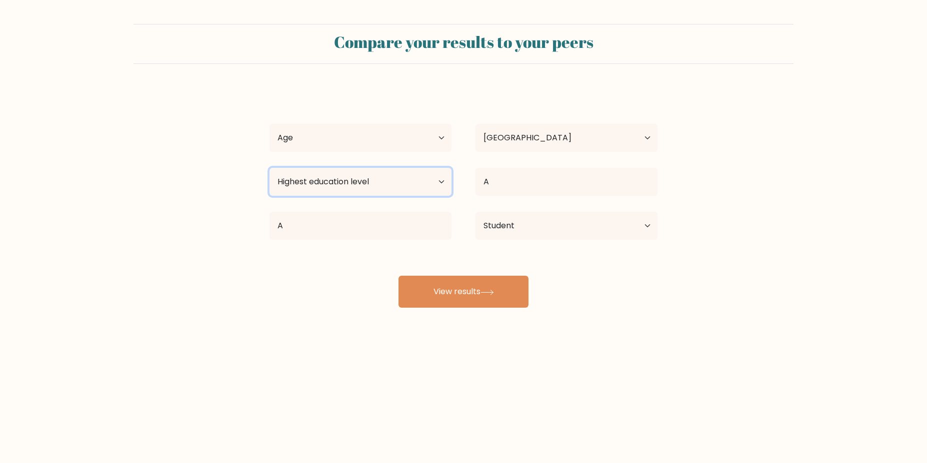
select select "primary"
click at [269, 168] on select "Highest education level No schooling Primary Lower Secondary Upper Secondary Oc…" at bounding box center [360, 182] width 182 height 28
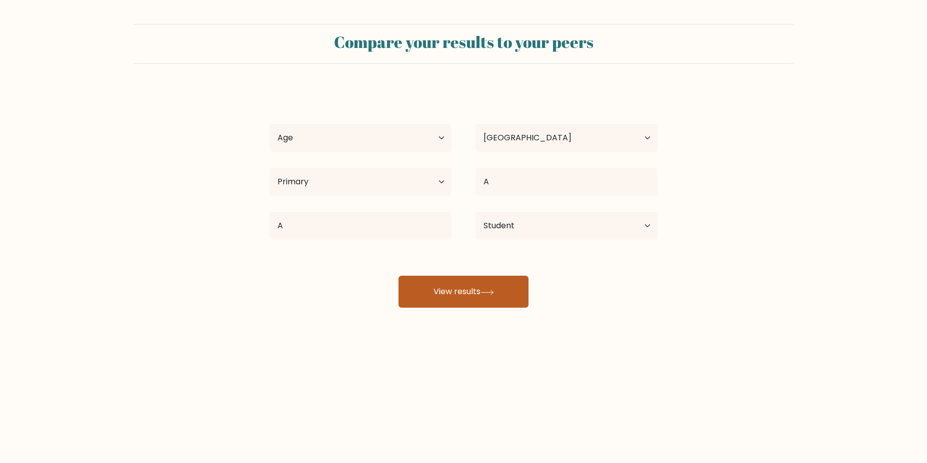
click at [444, 288] on button "View results" at bounding box center [463, 292] width 130 height 32
select select "18_24"
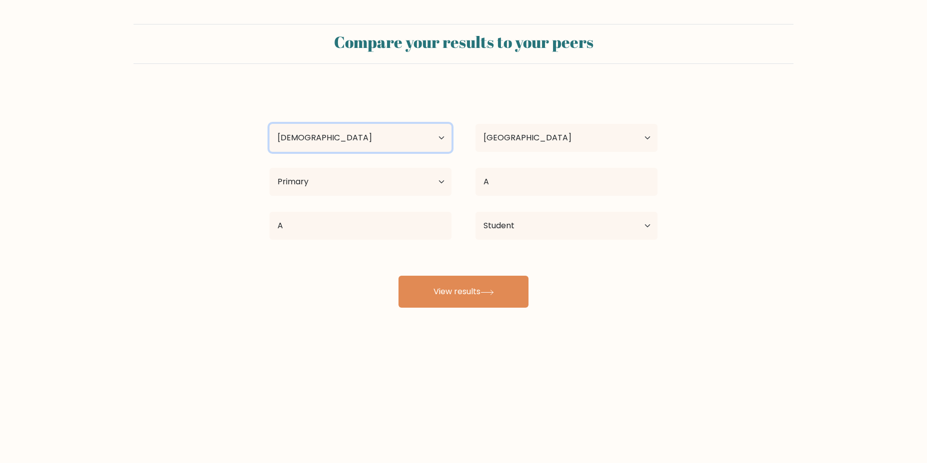
click at [269, 124] on select "Age Under 18 years old 18-24 years old 25-34 years old 35-44 years old 45-54 ye…" at bounding box center [360, 138] width 182 height 28
click at [442, 286] on button "View results" at bounding box center [463, 292] width 130 height 32
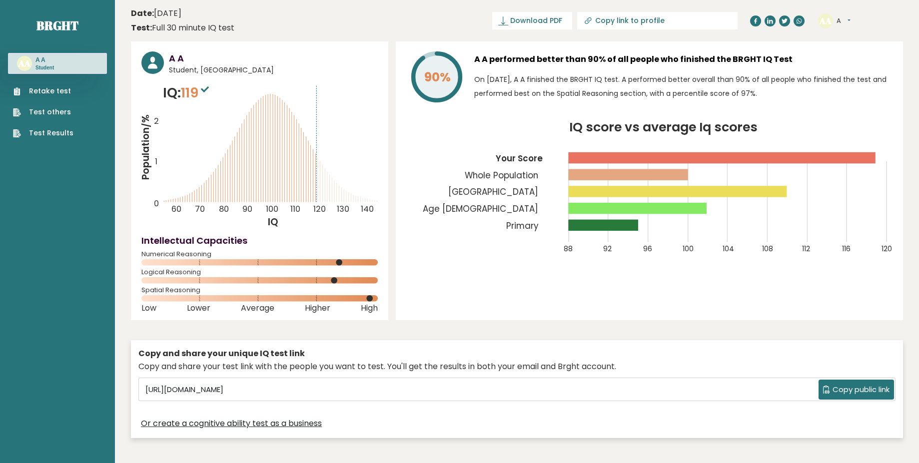
click at [491, 79] on p "On [DATE], A A finished the BRGHT IQ test. A performed better overall than 90% …" at bounding box center [683, 86] width 418 height 28
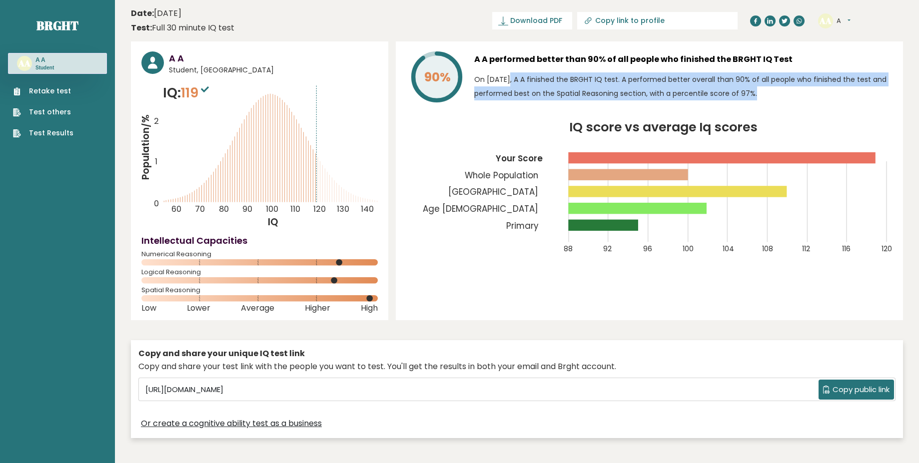
click at [491, 79] on p "On [DATE], A A finished the BRGHT IQ test. A performed better overall than 90% …" at bounding box center [683, 86] width 418 height 28
